Goal: Task Accomplishment & Management: Manage account settings

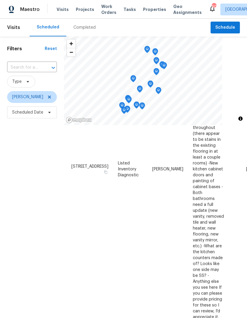
scroll to position [378, 0]
click at [42, 112] on span "Scheduled Date" at bounding box center [27, 112] width 31 height 6
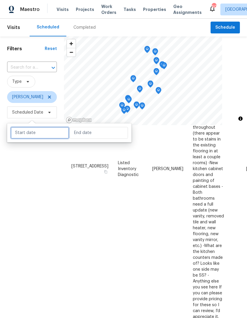
click at [40, 132] on input "text" at bounding box center [40, 133] width 58 height 12
select select "8"
select select "2025"
select select "9"
select select "2025"
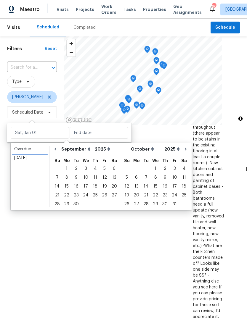
click at [33, 148] on div "Overdue" at bounding box center [29, 149] width 31 height 6
type input "Sat, Aug 09"
type input "Sun, Sep 07"
select select "7"
select select "8"
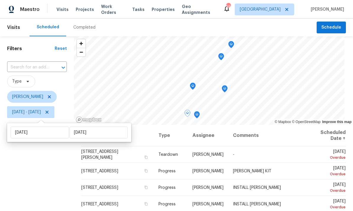
click at [246, 156] on td "-" at bounding box center [268, 155] width 80 height 17
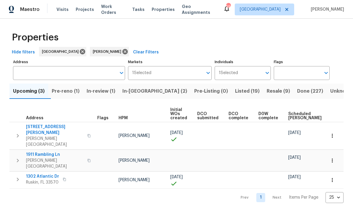
click at [69, 76] on input "Address" at bounding box center [64, 73] width 103 height 14
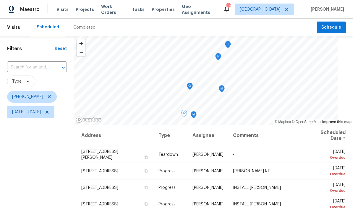
click at [0, 0] on span at bounding box center [0, 0] width 0 height 0
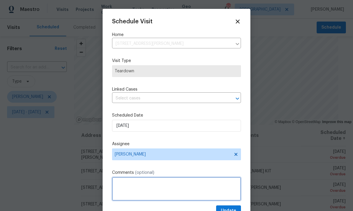
click at [156, 185] on textarea at bounding box center [176, 189] width 129 height 24
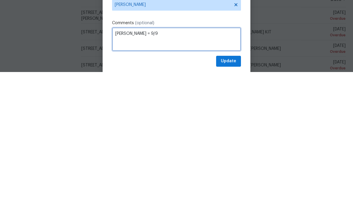
scroll to position [12, 0]
type textarea "COE = 9/9"
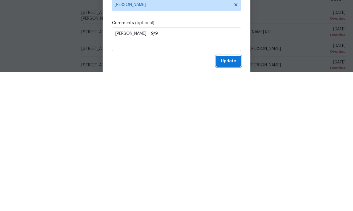
click at [235, 197] on span "Update" at bounding box center [228, 200] width 15 height 7
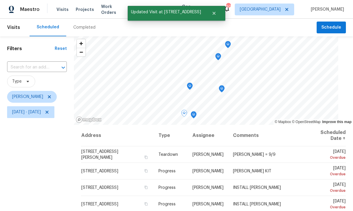
click at [0, 0] on icon at bounding box center [0, 0] width 0 height 0
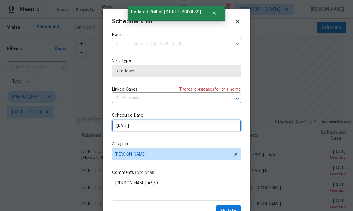
click at [181, 130] on input "9/3/2025" at bounding box center [176, 126] width 129 height 12
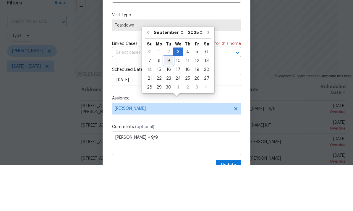
click at [168, 103] on div "9" at bounding box center [168, 107] width 9 height 8
type input "[DATE]"
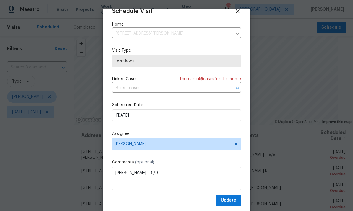
scroll to position [12, 0]
click at [231, 201] on span "Update" at bounding box center [228, 200] width 15 height 7
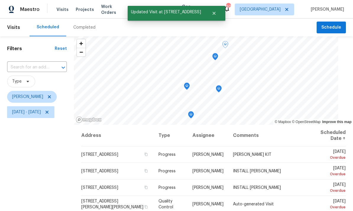
click at [0, 0] on icon at bounding box center [0, 0] width 0 height 0
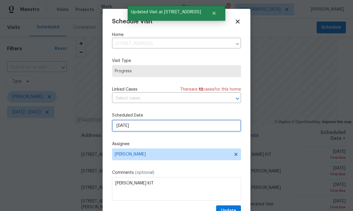
click at [188, 130] on input "9/3/2025" at bounding box center [176, 126] width 129 height 12
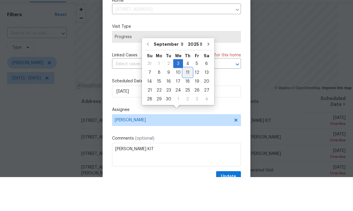
click at [185, 103] on div "11" at bounding box center [187, 107] width 9 height 8
type input "9/11/2025"
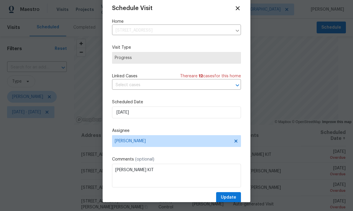
scroll to position [13, 0]
click at [227, 196] on span "Update" at bounding box center [228, 197] width 15 height 7
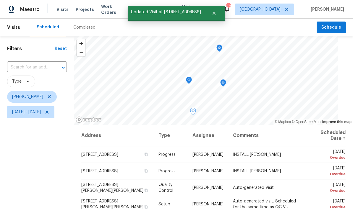
click at [0, 0] on icon at bounding box center [0, 0] width 0 height 0
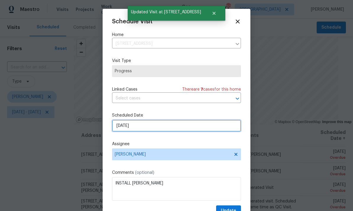
click at [184, 126] on input "9/3/2025" at bounding box center [176, 126] width 129 height 12
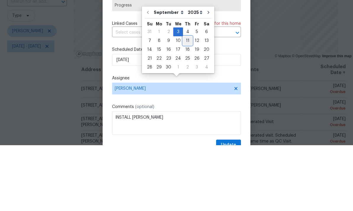
click at [186, 103] on div "11" at bounding box center [187, 107] width 9 height 8
type input "[DATE]"
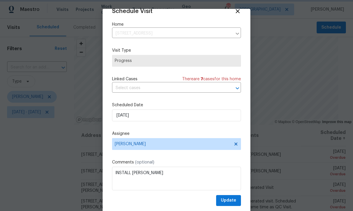
scroll to position [12, 0]
click at [231, 202] on span "Update" at bounding box center [228, 200] width 15 height 7
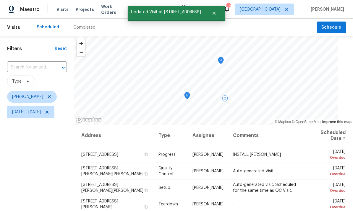
click at [0, 0] on icon at bounding box center [0, 0] width 0 height 0
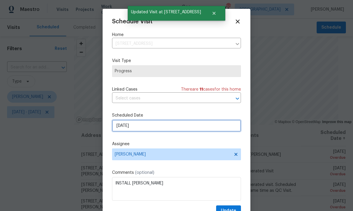
click at [203, 126] on input "9/3/2025" at bounding box center [176, 126] width 129 height 12
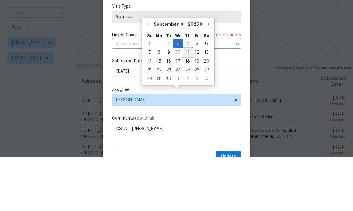
click at [187, 103] on div "11" at bounding box center [187, 107] width 9 height 8
type input "[DATE]"
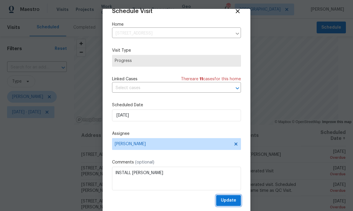
click at [233, 200] on span "Update" at bounding box center [228, 200] width 15 height 7
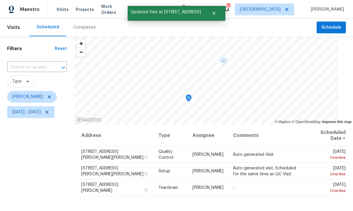
click at [0, 0] on icon at bounding box center [0, 0] width 0 height 0
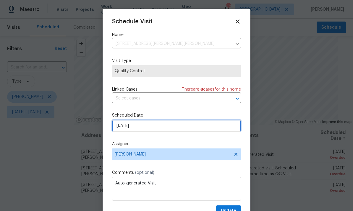
click at [197, 124] on input "9/6/2025" at bounding box center [176, 126] width 129 height 12
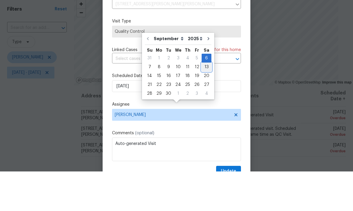
click at [203, 103] on div "13" at bounding box center [207, 107] width 10 height 8
type input "9/13/2025"
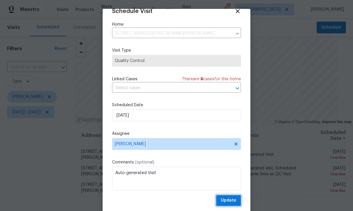
click at [234, 202] on span "Update" at bounding box center [228, 200] width 15 height 7
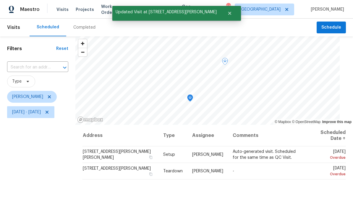
click at [0, 0] on icon at bounding box center [0, 0] width 0 height 0
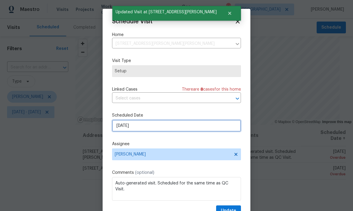
click at [196, 127] on input "9/6/2025" at bounding box center [176, 126] width 129 height 12
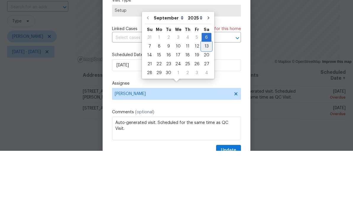
click at [206, 103] on div "13" at bounding box center [207, 107] width 10 height 8
type input "9/13/2025"
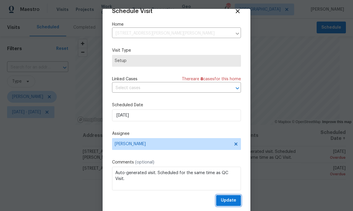
click at [230, 200] on span "Update" at bounding box center [228, 200] width 15 height 7
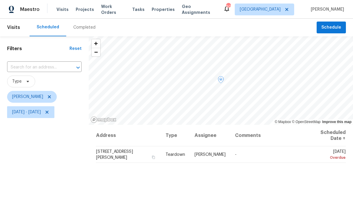
click at [285, 147] on td "-" at bounding box center [267, 155] width 75 height 17
click at [0, 0] on icon at bounding box center [0, 0] width 0 height 0
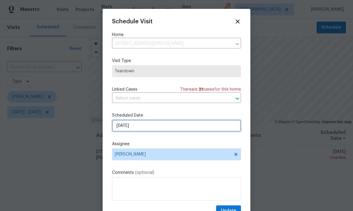
click at [195, 126] on input "9/7/2025" at bounding box center [176, 126] width 129 height 12
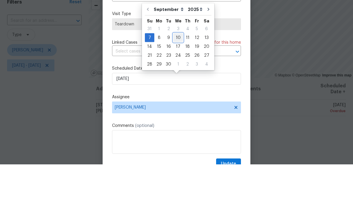
click at [174, 80] on div "10" at bounding box center [178, 84] width 10 height 8
type input "[DATE]"
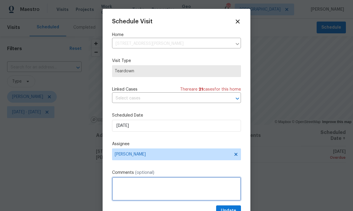
click at [169, 189] on textarea at bounding box center [176, 189] width 129 height 24
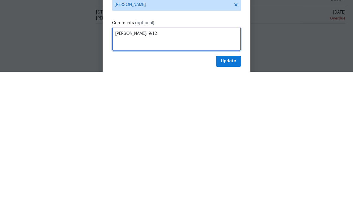
scroll to position [12, 0]
type textarea "COE: 9/12"
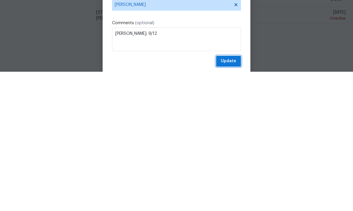
click at [225, 197] on span "Update" at bounding box center [228, 200] width 15 height 7
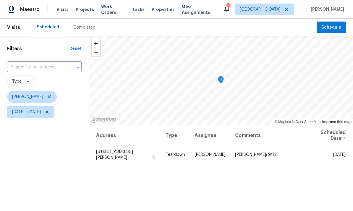
scroll to position [0, 0]
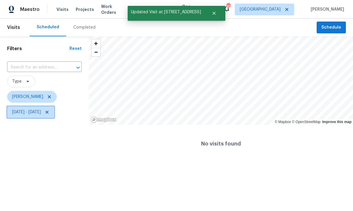
click at [46, 117] on span "Sat, Aug 09 - Sun, Sep 07" at bounding box center [30, 112] width 47 height 12
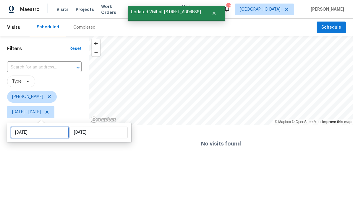
click at [48, 135] on input "Sat, Aug 09" at bounding box center [40, 133] width 58 height 12
select select "7"
select select "2025"
select select "8"
select select "2025"
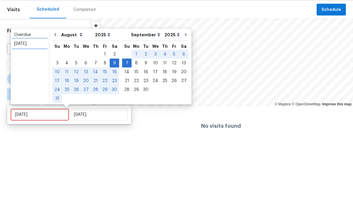
click at [32, 59] on div "Today" at bounding box center [29, 62] width 31 height 6
type input "Mon, Sep 08"
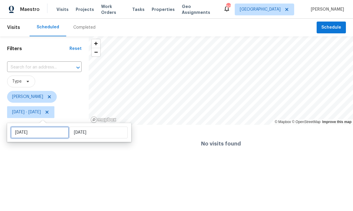
click at [46, 136] on input "Mon, Sep 08" at bounding box center [40, 133] width 58 height 12
select select "8"
select select "2025"
select select "9"
select select "2025"
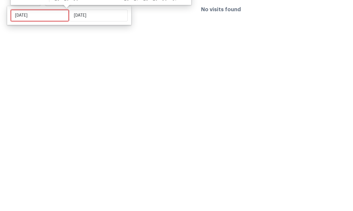
click at [51, 144] on input "Mon, Sep 08" at bounding box center [40, 150] width 58 height 12
click at [39, 144] on input "Mon, Sep 08" at bounding box center [40, 150] width 58 height 12
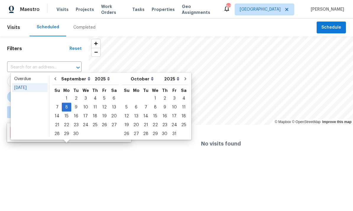
type input "[DATE]"
click at [74, 108] on div "9" at bounding box center [75, 107] width 9 height 8
type input "[DATE]"
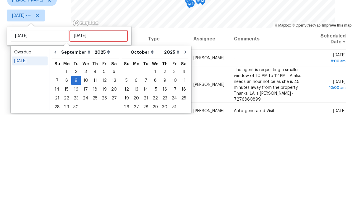
scroll to position [22, 0]
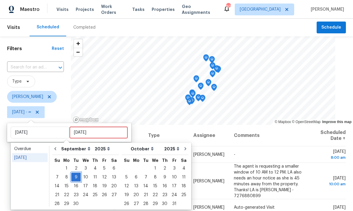
click at [74, 173] on div "9" at bounding box center [75, 177] width 9 height 8
type input "[DATE]"
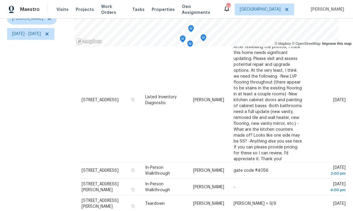
scroll to position [22, 0]
click at [0, 0] on span at bounding box center [0, 0] width 0 height 0
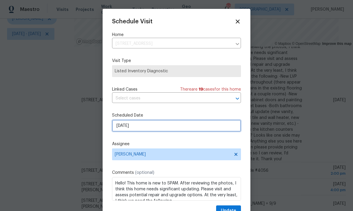
click at [187, 129] on input "[DATE]" at bounding box center [176, 126] width 129 height 12
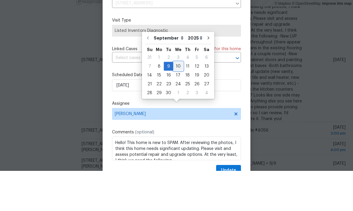
click at [176, 103] on div "10" at bounding box center [178, 107] width 10 height 8
type input "[DATE]"
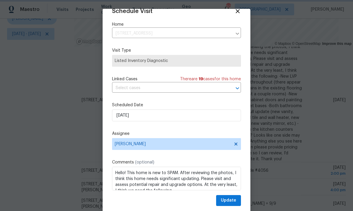
scroll to position [12, 0]
click at [226, 202] on span "Update" at bounding box center [228, 200] width 15 height 7
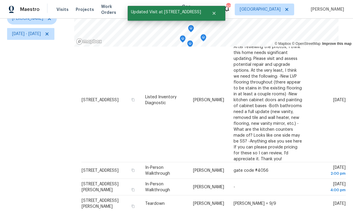
scroll to position [0, 0]
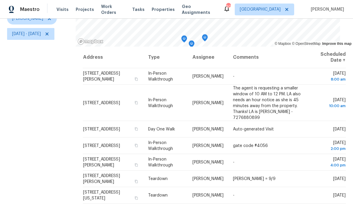
click at [265, 187] on td "-" at bounding box center [267, 195] width 79 height 17
click at [0, 0] on icon at bounding box center [0, 0] width 0 height 0
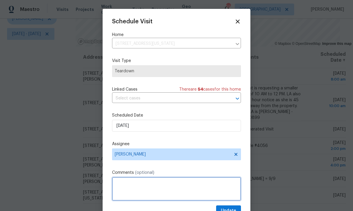
click at [148, 188] on textarea at bounding box center [176, 189] width 129 height 24
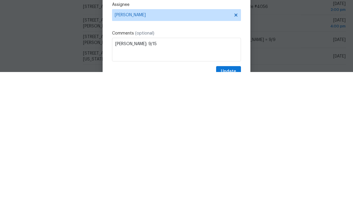
scroll to position [22, 0]
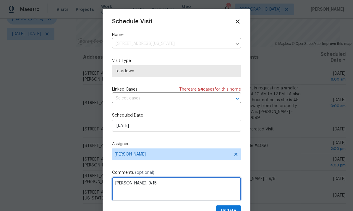
type textarea "[PERSON_NAME]: 9/15"
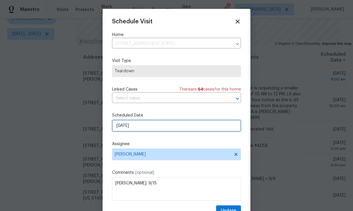
click at [172, 124] on input "[DATE]" at bounding box center [176, 126] width 129 height 12
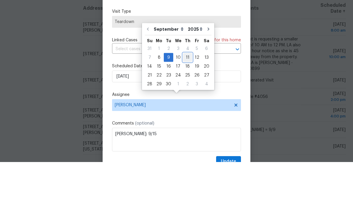
click at [185, 103] on div "11" at bounding box center [187, 107] width 9 height 8
type input "[DATE]"
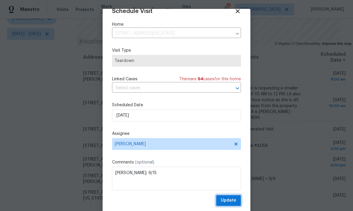
click at [236, 202] on span "Update" at bounding box center [228, 200] width 15 height 7
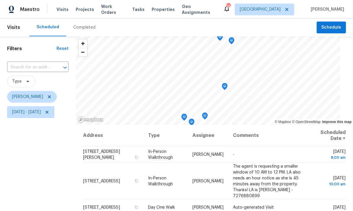
scroll to position [0, 0]
click at [242, 49] on icon "Map marker" at bounding box center [239, 52] width 5 height 7
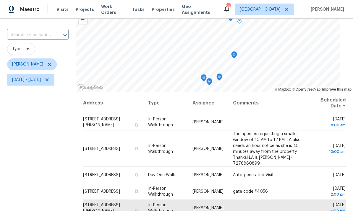
scroll to position [34, 0]
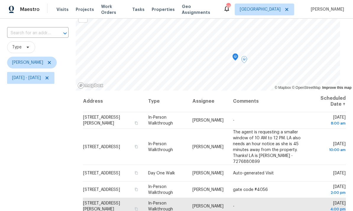
click at [238, 54] on icon "Map marker" at bounding box center [235, 57] width 5 height 7
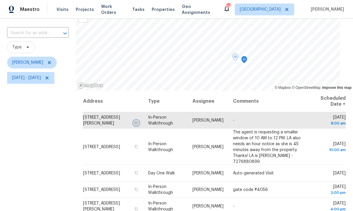
click at [139, 121] on button "button" at bounding box center [135, 123] width 5 height 5
click at [138, 122] on icon "button" at bounding box center [136, 123] width 3 height 3
click at [138, 145] on icon "button" at bounding box center [136, 147] width 4 height 4
click at [139, 144] on button "button" at bounding box center [135, 146] width 5 height 5
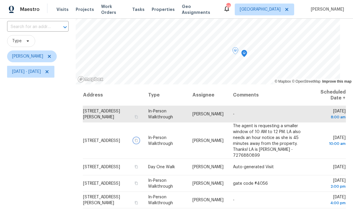
scroll to position [41, 0]
click at [138, 201] on icon "button" at bounding box center [136, 203] width 4 height 4
click at [138, 181] on icon "button" at bounding box center [136, 183] width 4 height 4
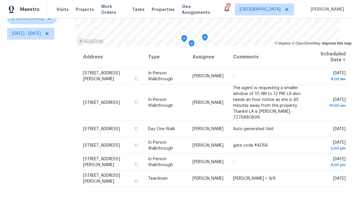
scroll to position [78, 0]
click at [138, 127] on icon "button" at bounding box center [136, 129] width 4 height 4
